Goal: Task Accomplishment & Management: Complete application form

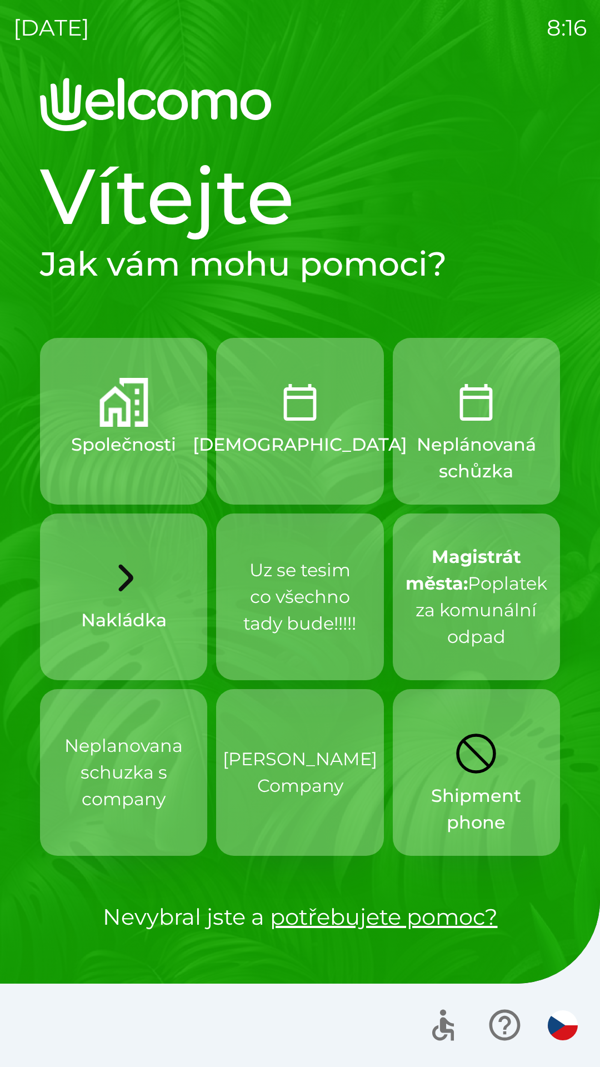
click at [281, 758] on p "[PERSON_NAME] Company" at bounding box center [300, 772] width 155 height 53
click at [311, 779] on p "[PERSON_NAME] Company" at bounding box center [300, 772] width 155 height 53
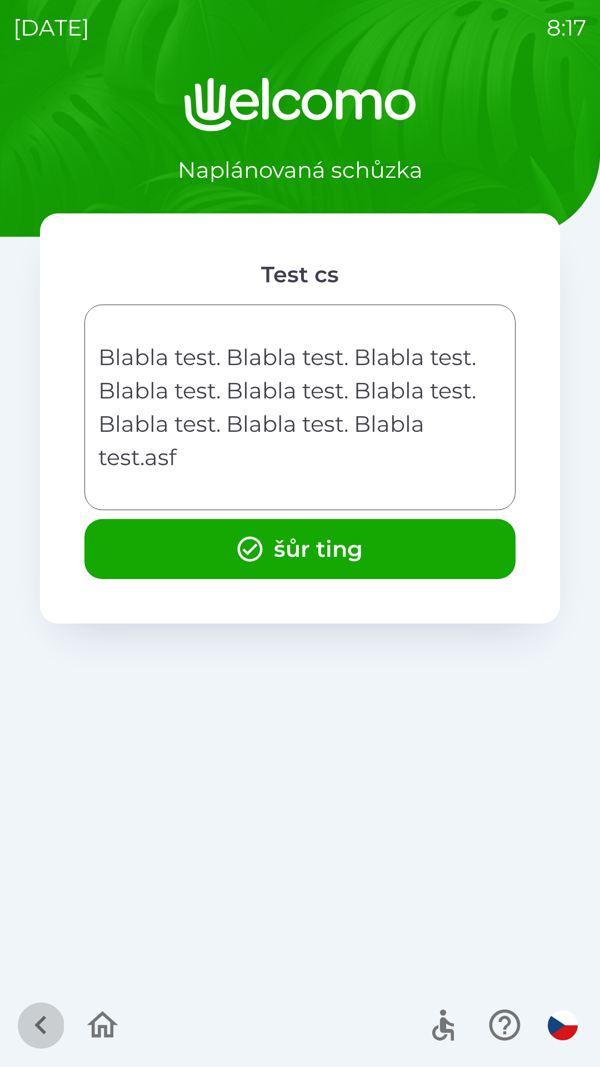
click at [22, 1035] on icon "button" at bounding box center [40, 1025] width 37 height 37
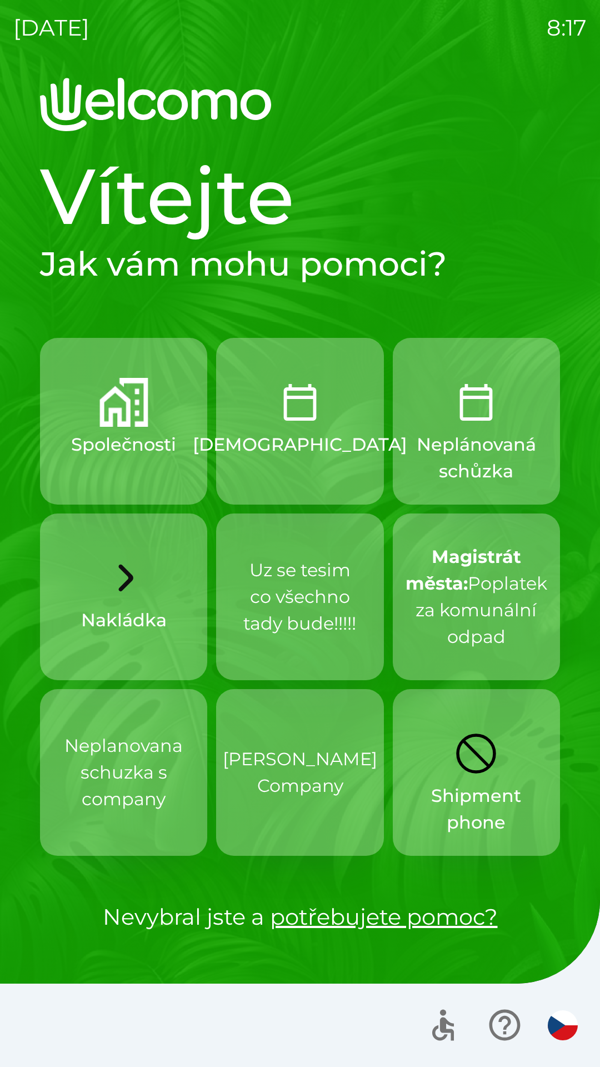
click at [108, 1029] on div at bounding box center [300, 1025] width 600 height 83
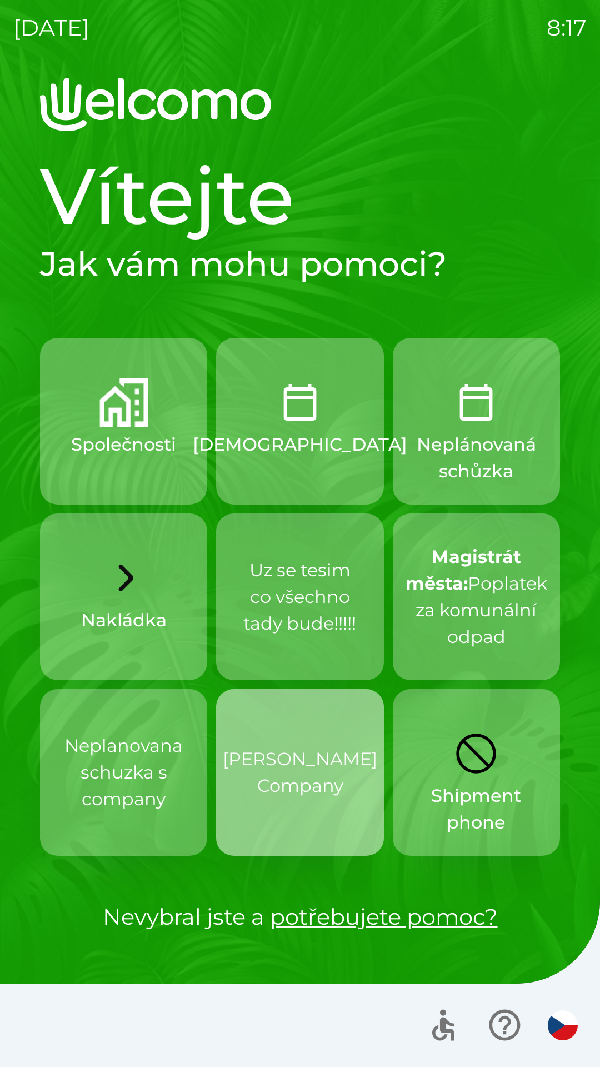
click at [302, 770] on p "[PERSON_NAME] Company" at bounding box center [300, 772] width 155 height 53
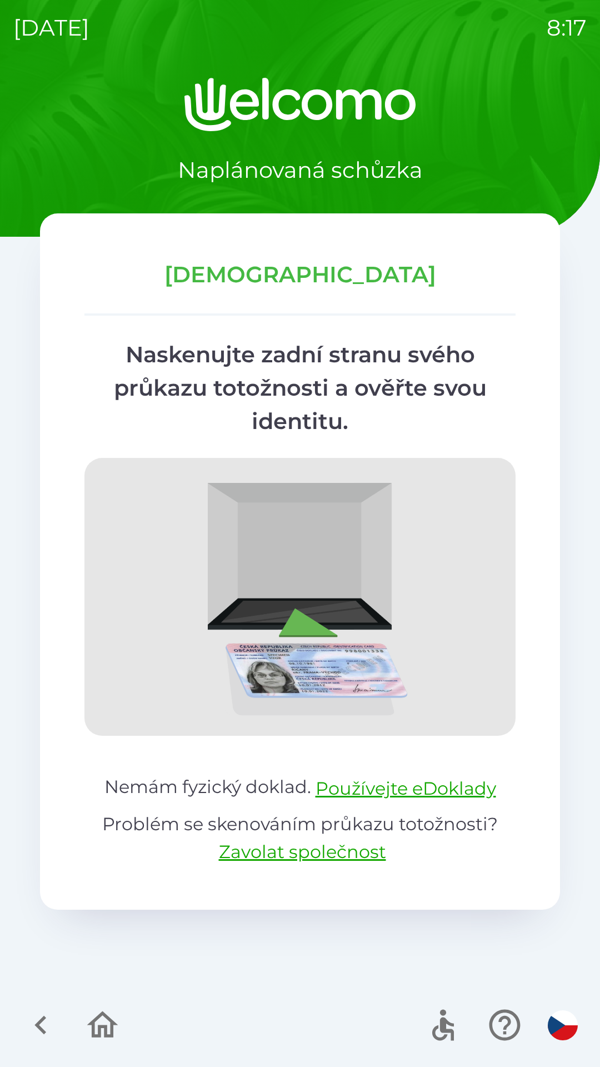
click at [91, 1031] on icon "button" at bounding box center [102, 1025] width 37 height 37
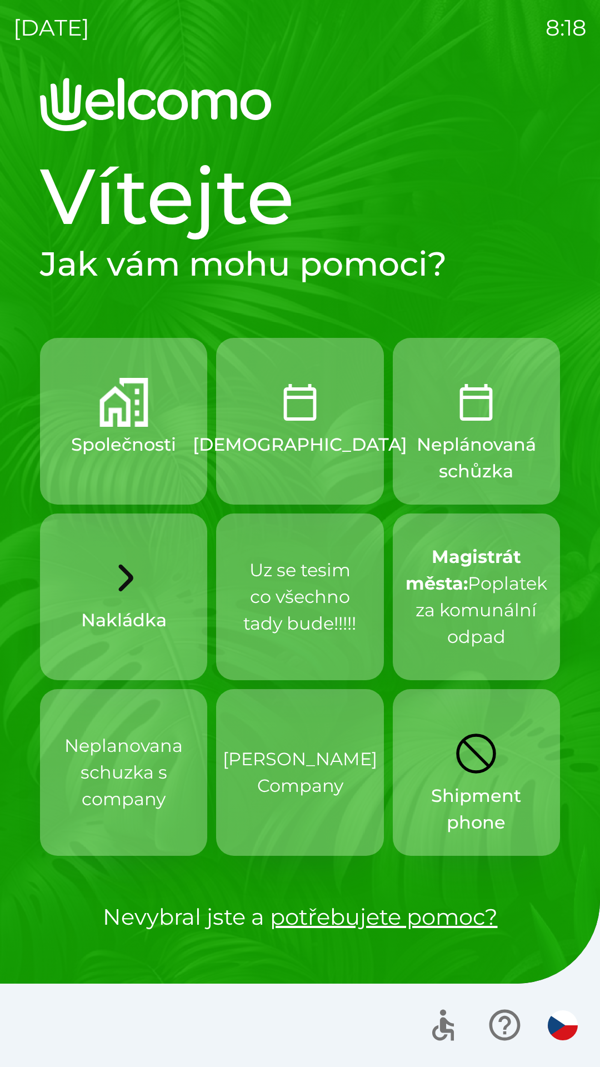
click at [293, 763] on p "[PERSON_NAME] Company" at bounding box center [300, 772] width 155 height 53
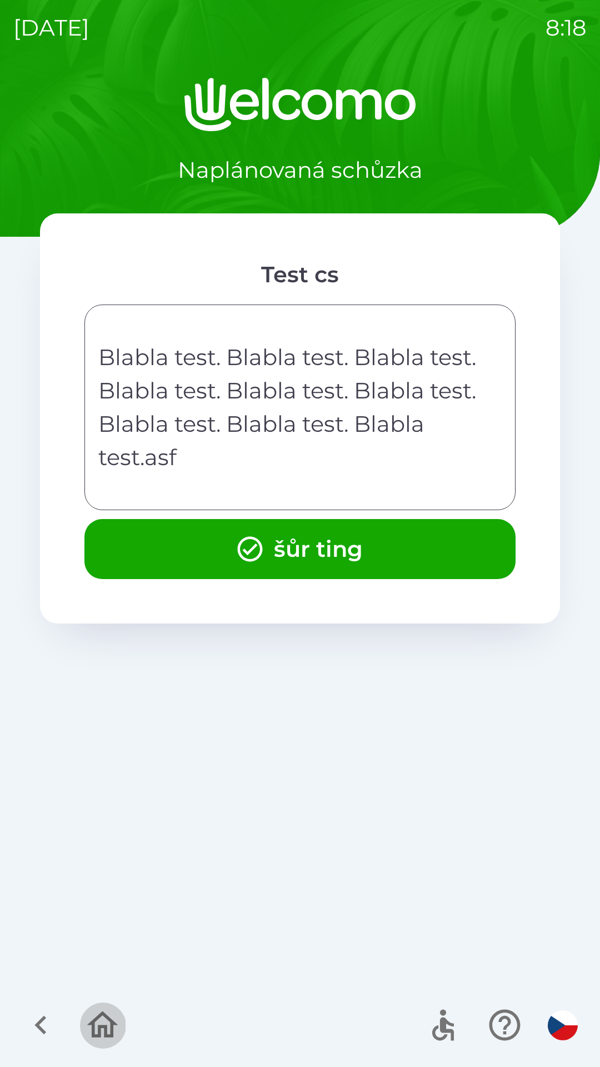
click at [114, 1042] on icon "button" at bounding box center [102, 1025] width 37 height 37
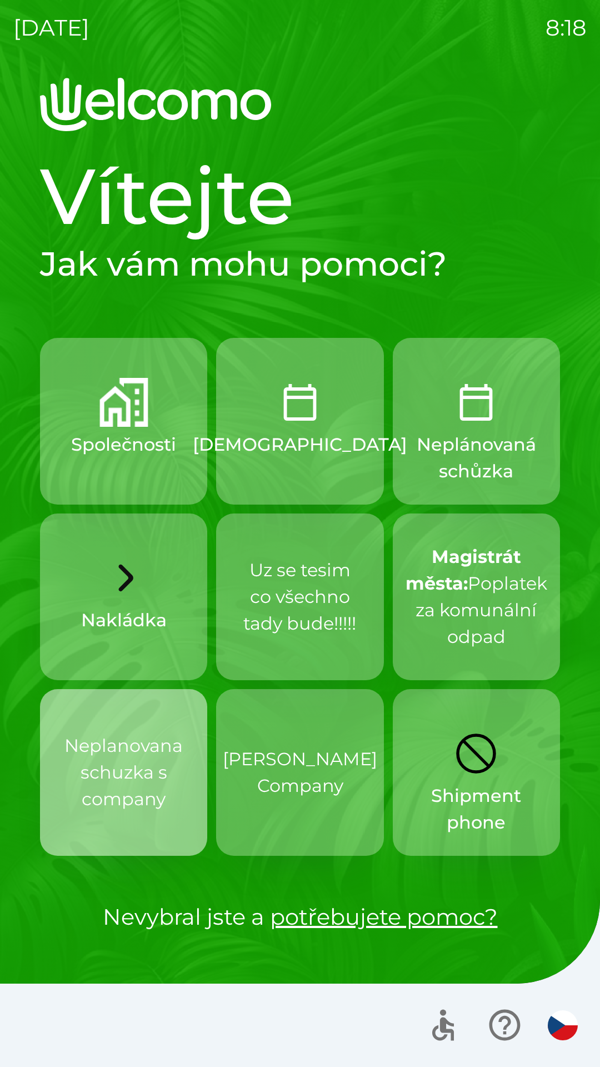
click at [110, 771] on p "Neplanovana schuzka s company" at bounding box center [123, 773] width 118 height 80
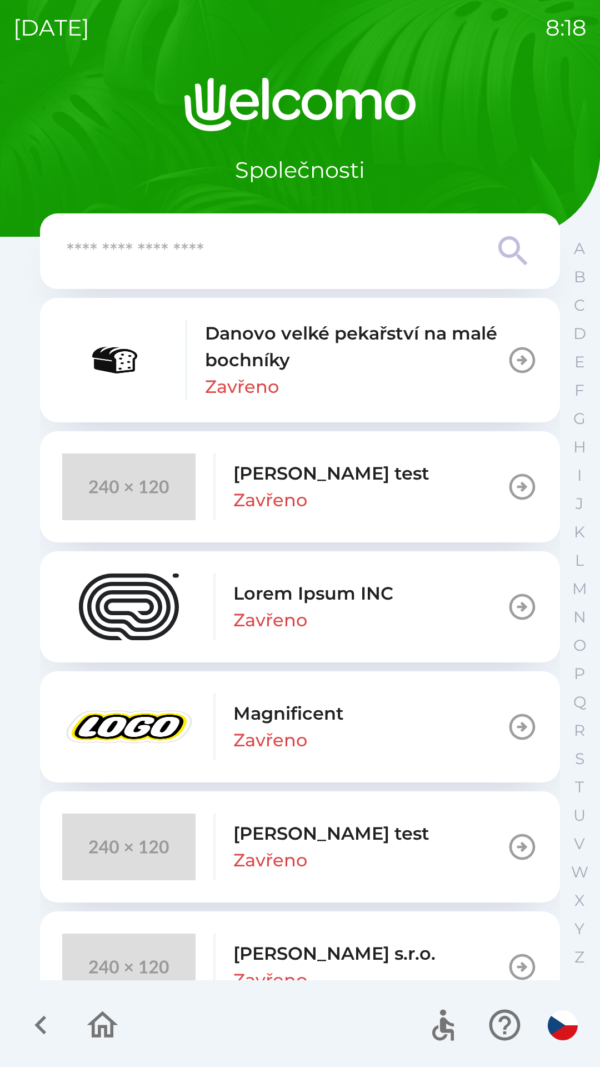
click at [102, 1045] on button "button" at bounding box center [102, 1025] width 46 height 46
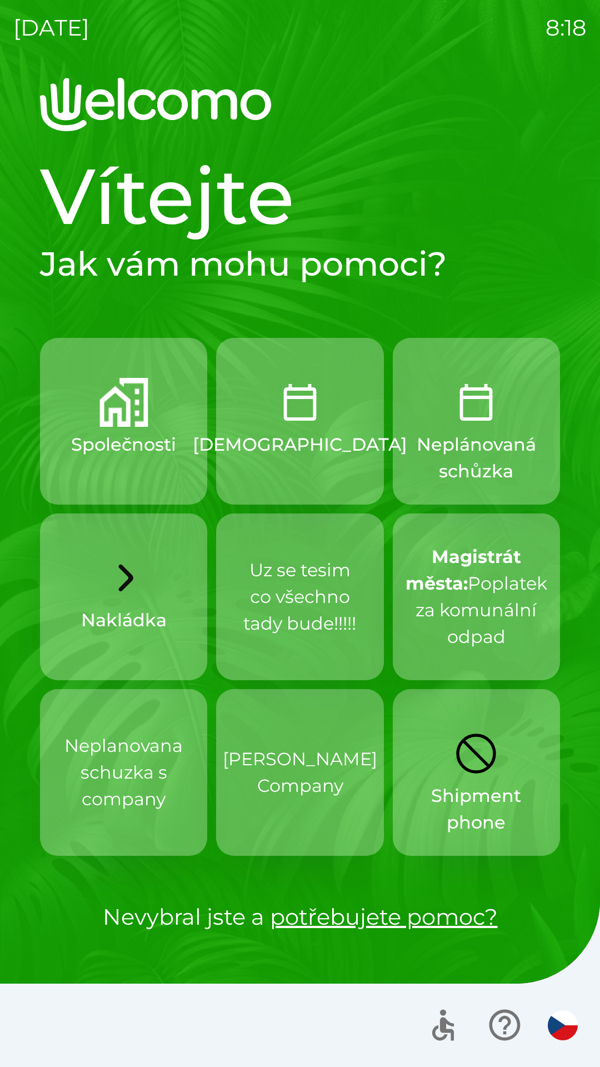
click at [278, 773] on p "[PERSON_NAME] Company" at bounding box center [300, 772] width 155 height 53
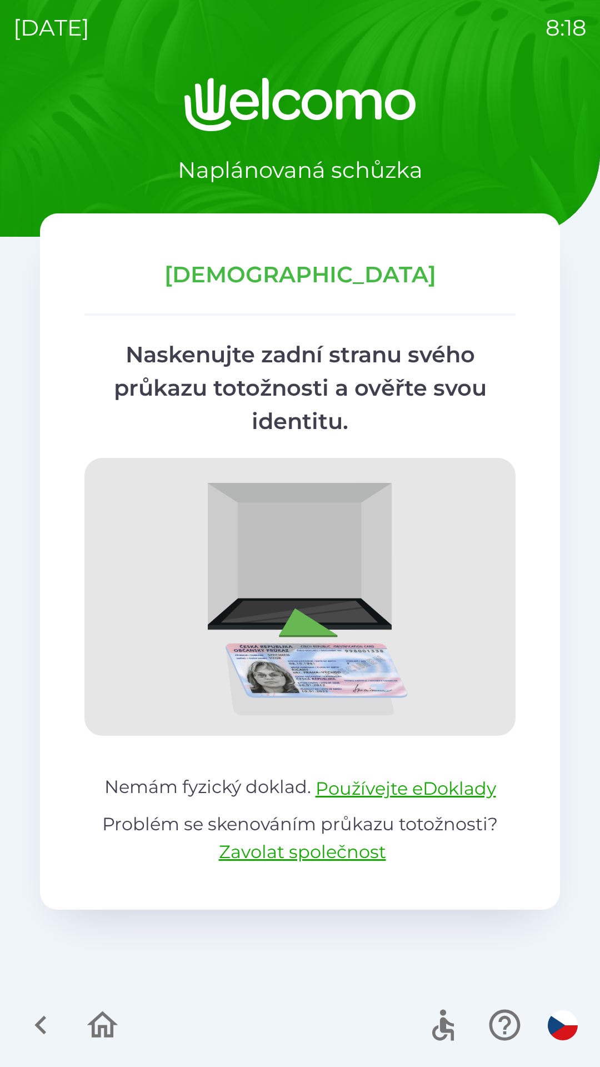
click at [91, 1021] on icon "button" at bounding box center [102, 1025] width 37 height 37
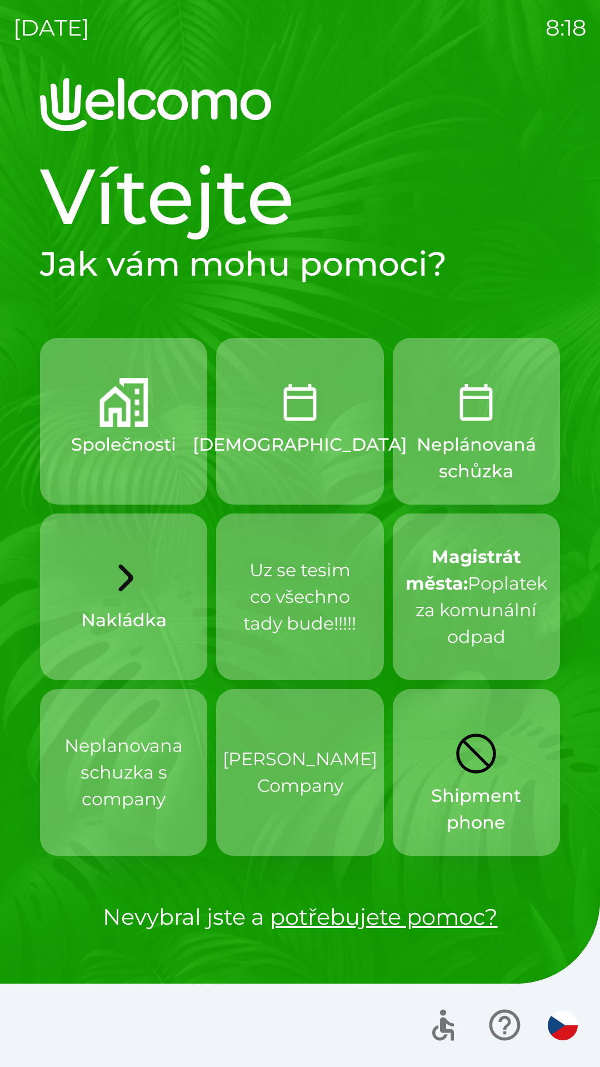
click at [91, 782] on p "Neplanovana schuzka s company" at bounding box center [123, 773] width 118 height 80
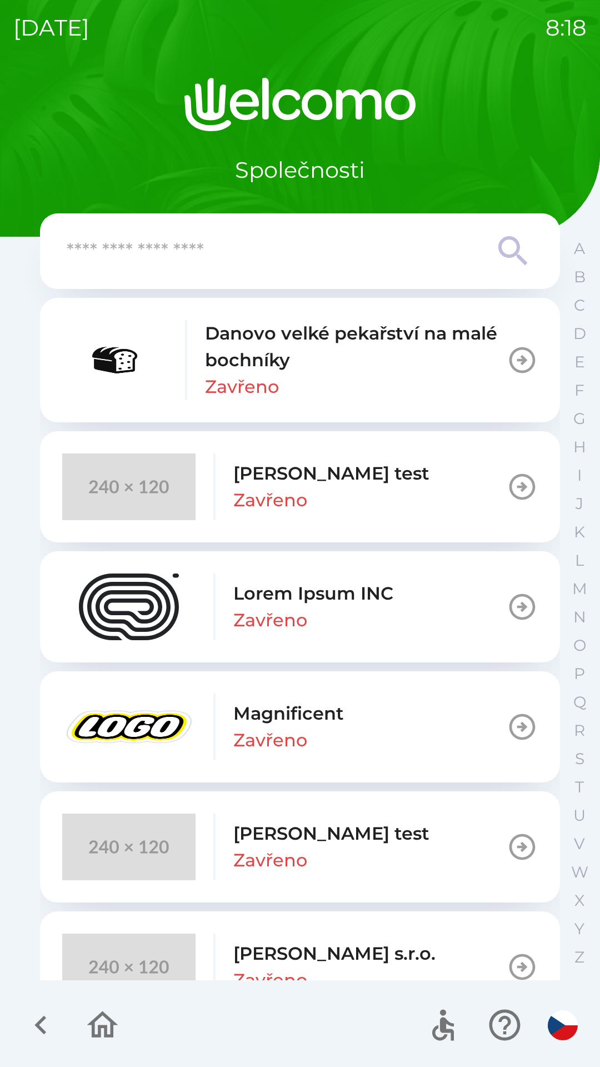
scroll to position [402, 0]
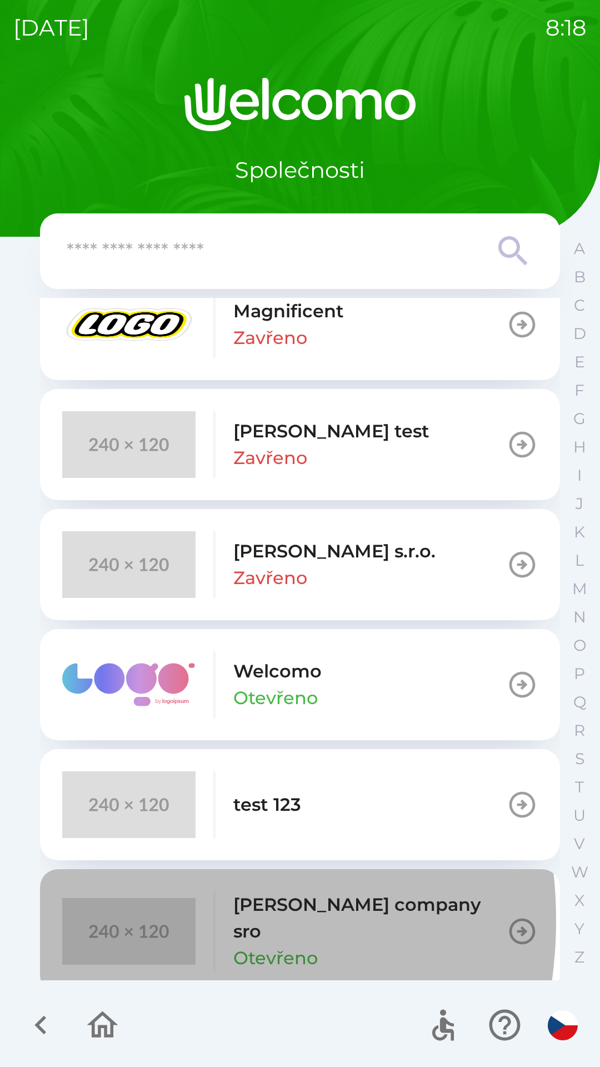
click at [111, 921] on img "button" at bounding box center [128, 931] width 133 height 67
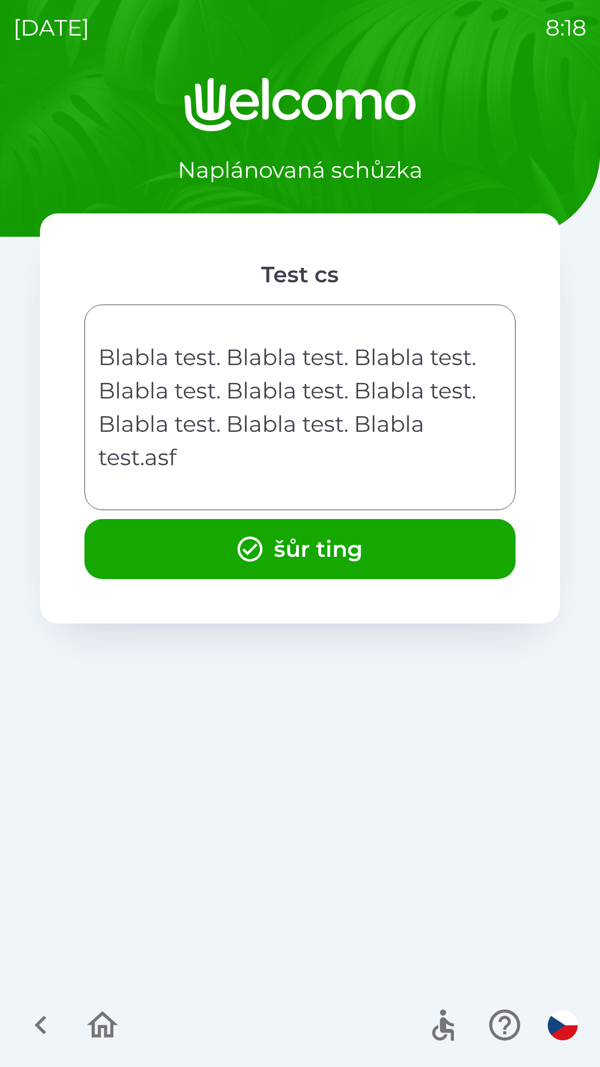
click at [111, 1019] on icon "button" at bounding box center [102, 1025] width 37 height 37
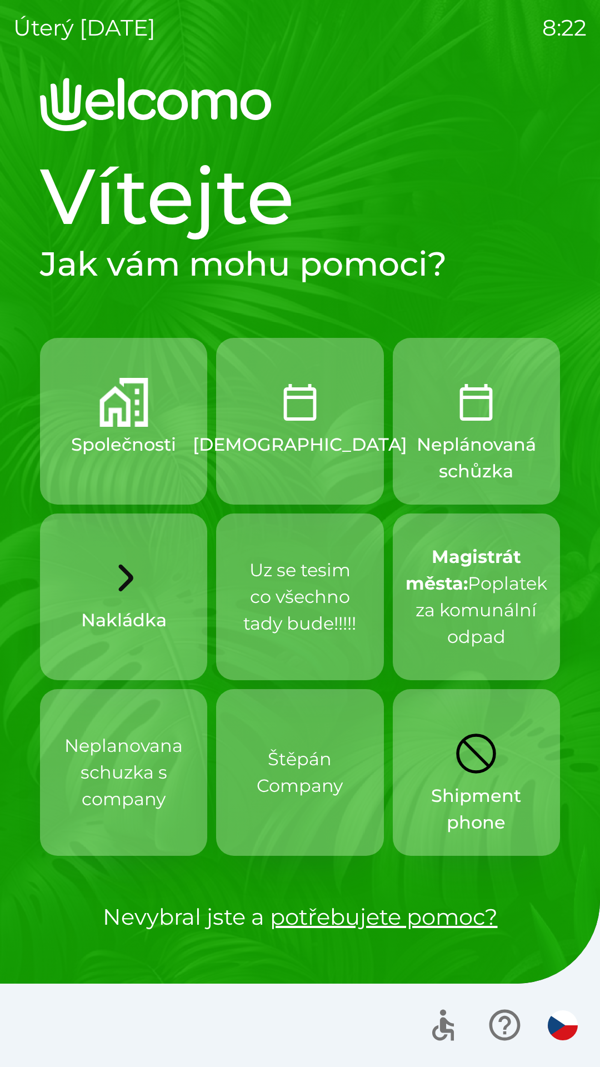
click at [261, 745] on p "[PERSON_NAME] Company" at bounding box center [300, 772] width 114 height 89
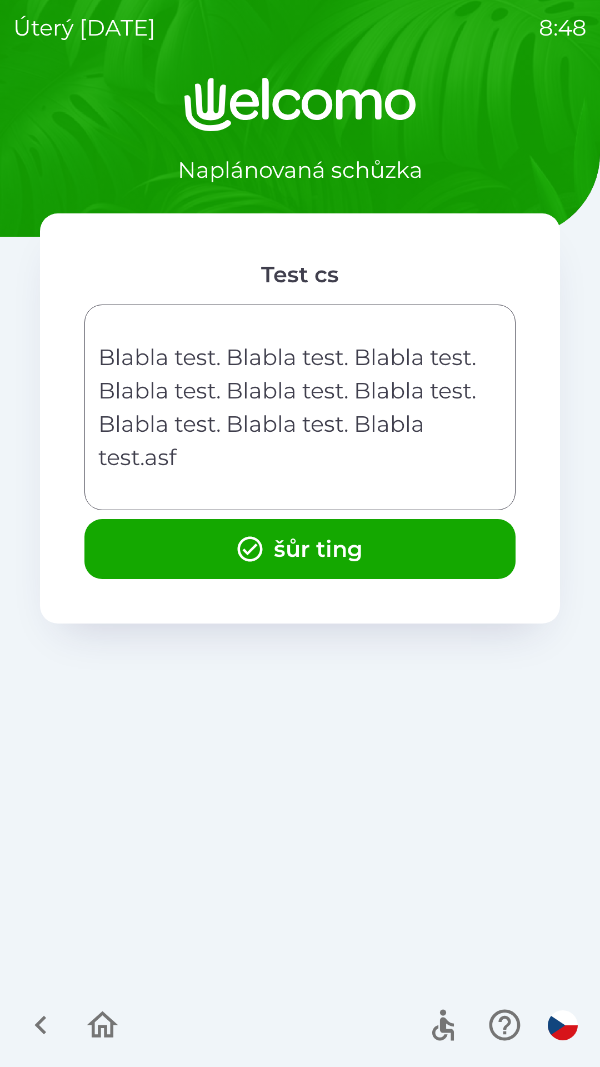
click at [180, 542] on button "šůr ting" at bounding box center [299, 549] width 431 height 60
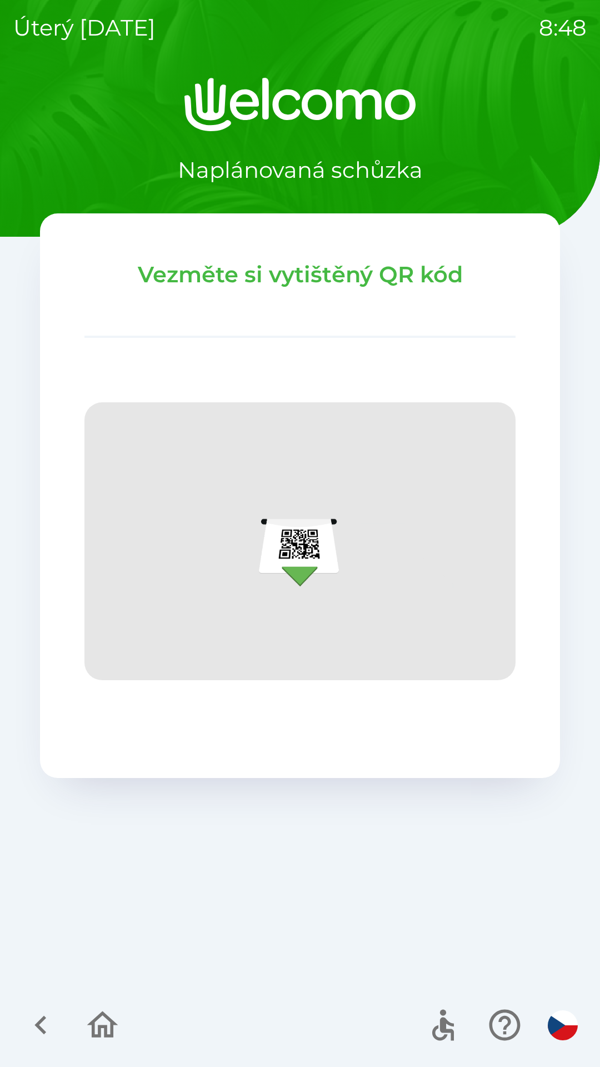
click at [33, 1008] on icon "button" at bounding box center [40, 1025] width 37 height 37
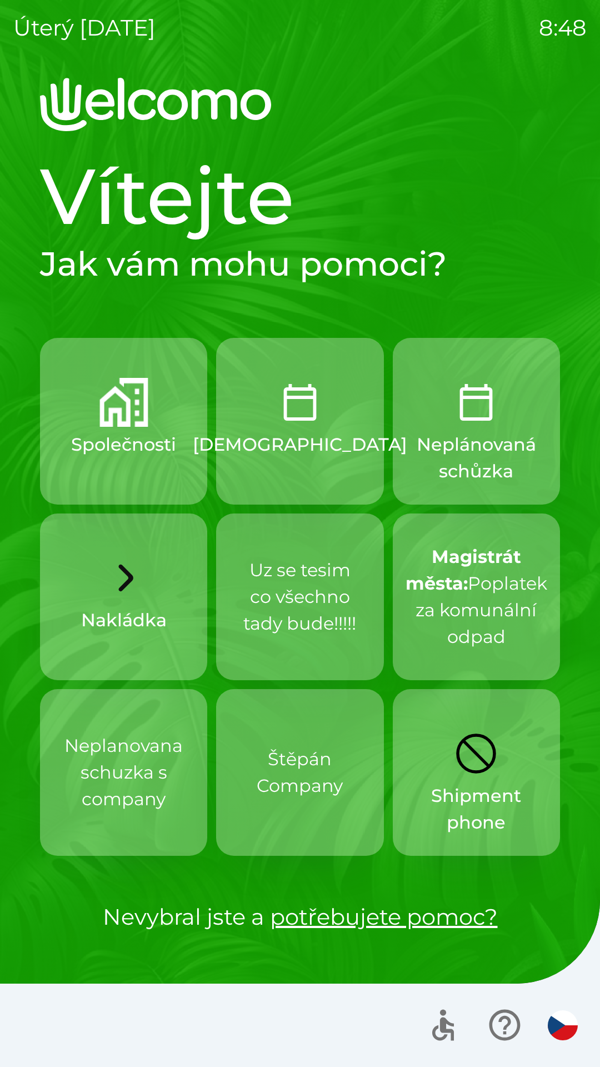
click at [271, 785] on p "[PERSON_NAME] Company" at bounding box center [300, 772] width 114 height 53
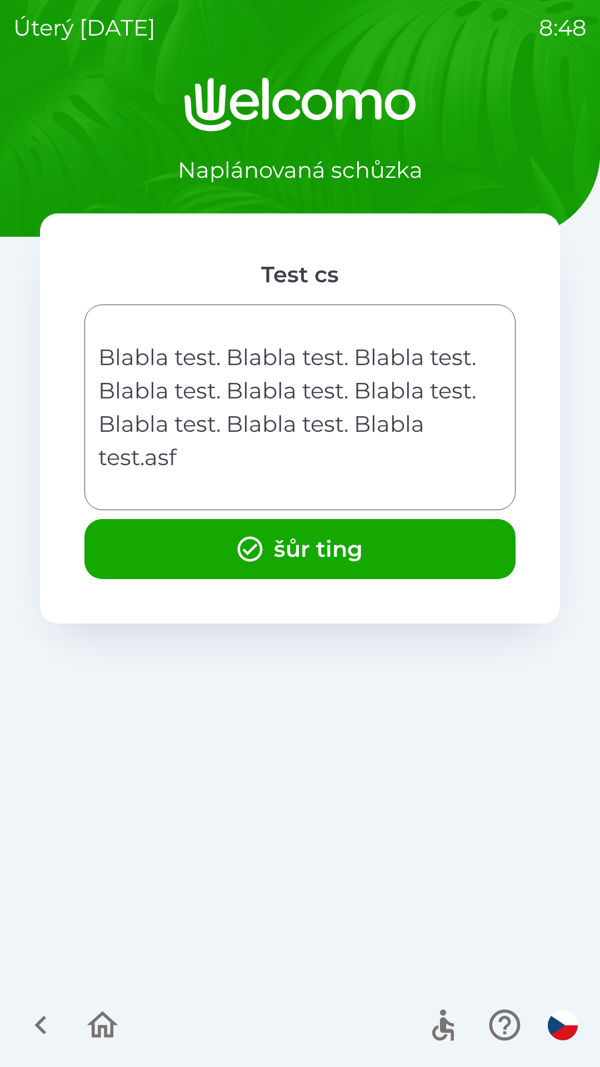
click at [188, 545] on button "šůr ting" at bounding box center [299, 549] width 431 height 60
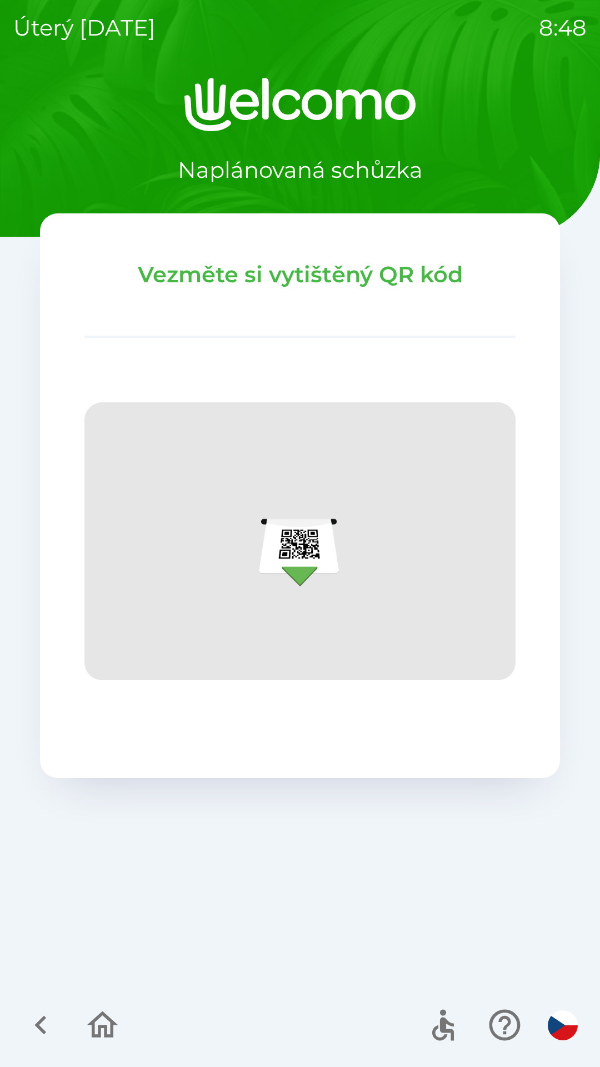
click at [55, 1035] on icon "button" at bounding box center [40, 1025] width 37 height 37
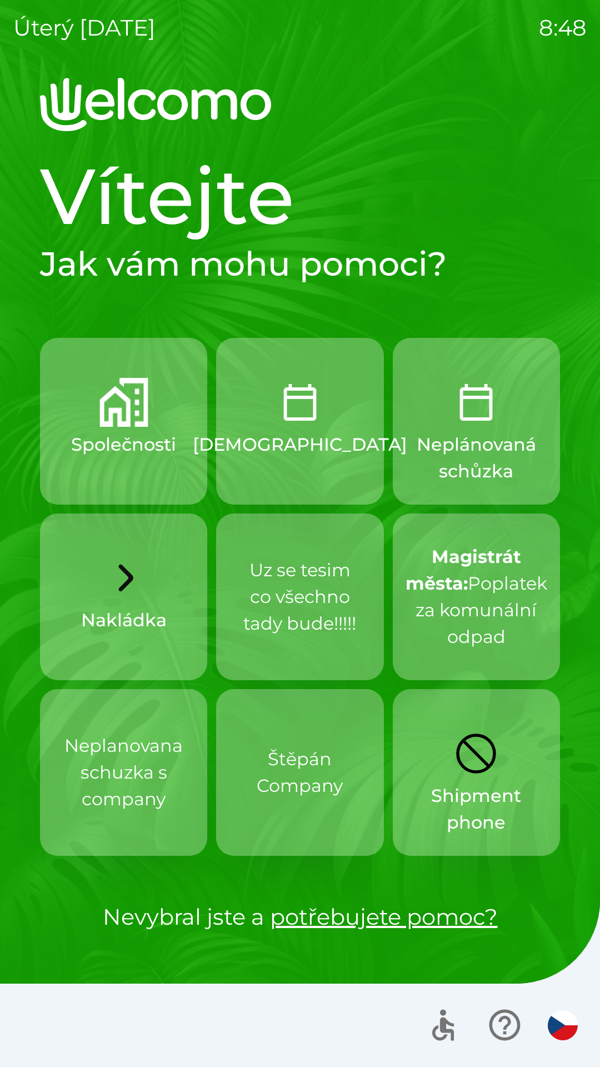
click at [278, 748] on p "[PERSON_NAME] Company" at bounding box center [300, 772] width 114 height 53
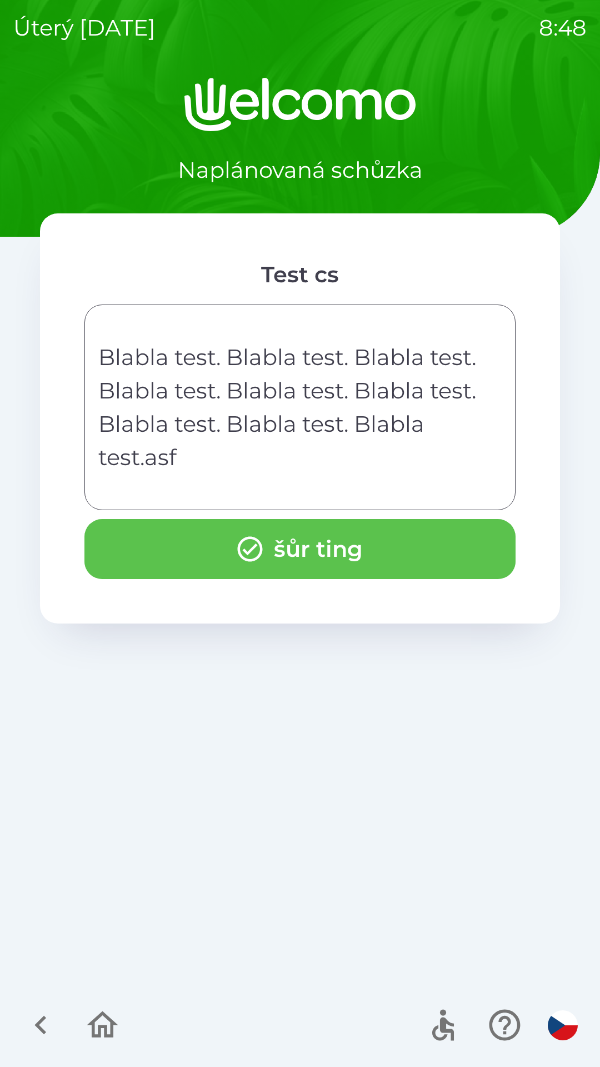
click at [211, 551] on button "šůr ting" at bounding box center [299, 549] width 431 height 60
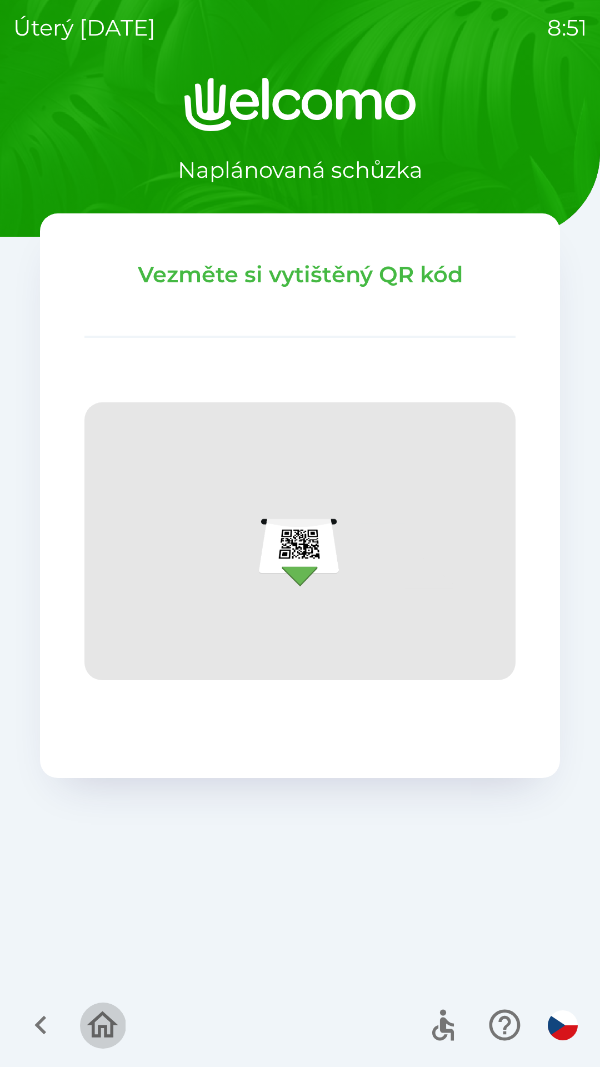
click at [100, 1029] on icon "button" at bounding box center [102, 1025] width 31 height 27
